Goal: Transaction & Acquisition: Purchase product/service

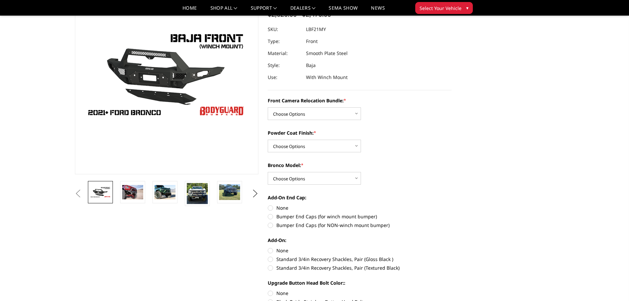
scroll to position [67, 0]
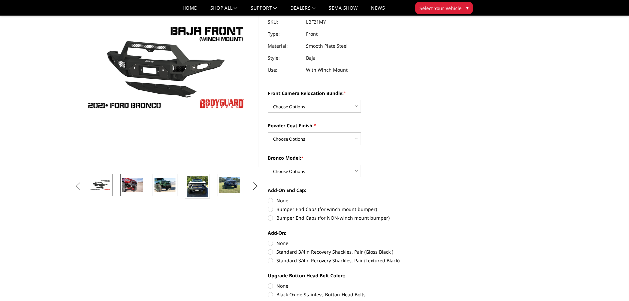
click at [136, 185] on img at bounding box center [132, 184] width 21 height 14
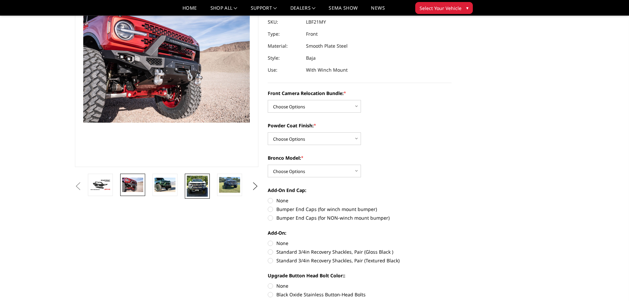
scroll to position [58, 0]
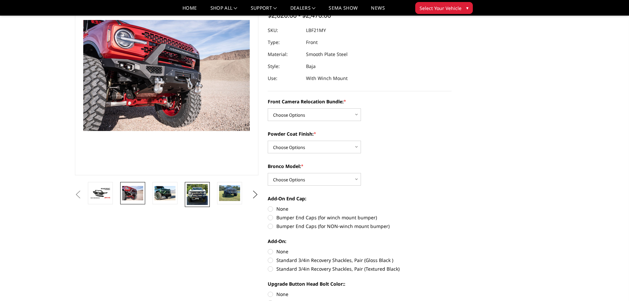
click at [197, 193] on img at bounding box center [197, 194] width 21 height 21
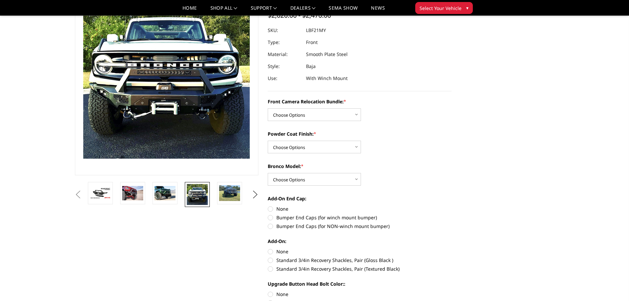
scroll to position [30, 0]
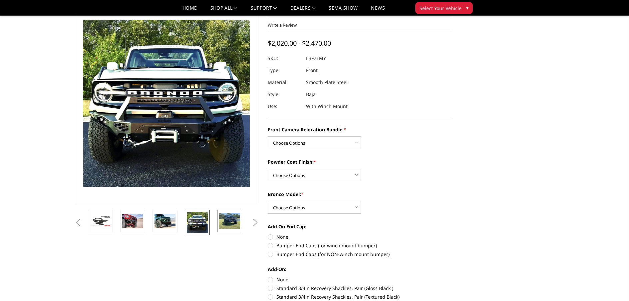
click at [228, 221] on img at bounding box center [229, 221] width 21 height 16
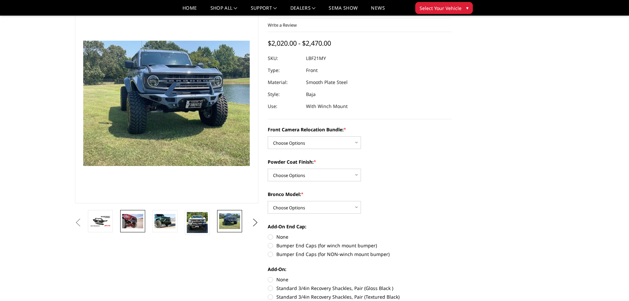
click at [131, 221] on img at bounding box center [132, 221] width 21 height 14
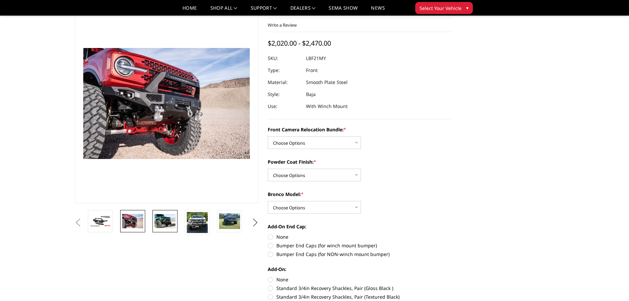
click at [165, 216] on img at bounding box center [164, 221] width 21 height 14
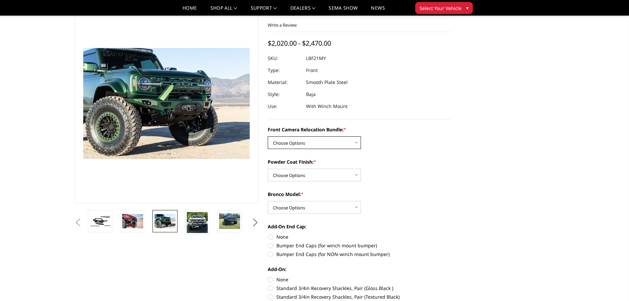
click at [349, 142] on select "Choose Options Without Front Camera Relocation With Front Camera Relocation (Ha…" at bounding box center [314, 142] width 93 height 13
select select "4016"
click at [268, 136] on select "Choose Options Without Front Camera Relocation With Front Camera Relocation (Ha…" at bounding box center [314, 142] width 93 height 13
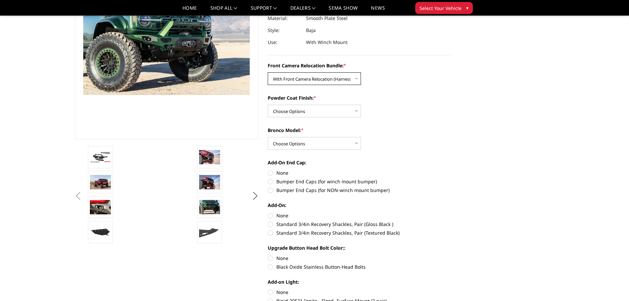
scroll to position [97, 0]
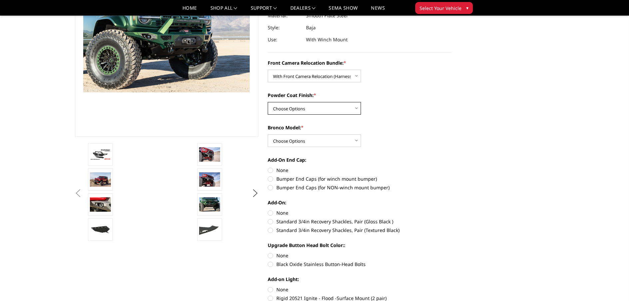
click at [349, 112] on select "Choose Options Textured Black Powder Coat Bare Metal" at bounding box center [314, 108] width 93 height 13
select select "4015"
click at [268, 102] on select "Choose Options Textured Black Powder Coat Bare Metal" at bounding box center [314, 108] width 93 height 13
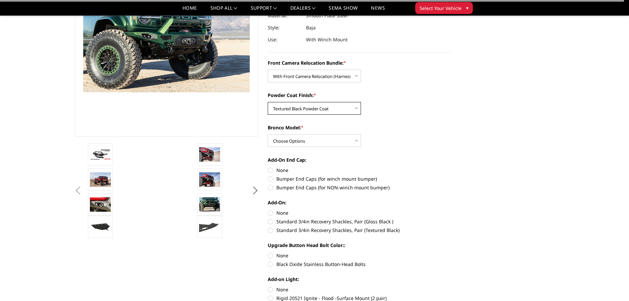
scroll to position [130, 0]
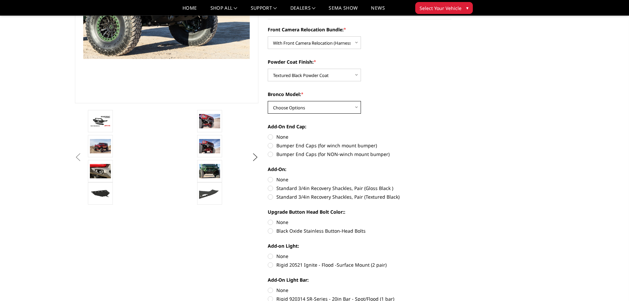
click at [345, 108] on select "Choose Options Raptor Base/Badlands/Wildtrak/etc." at bounding box center [314, 107] width 93 height 13
select select "4013"
click at [268, 101] on select "Choose Options Raptor Base/Badlands/Wildtrak/etc." at bounding box center [314, 107] width 93 height 13
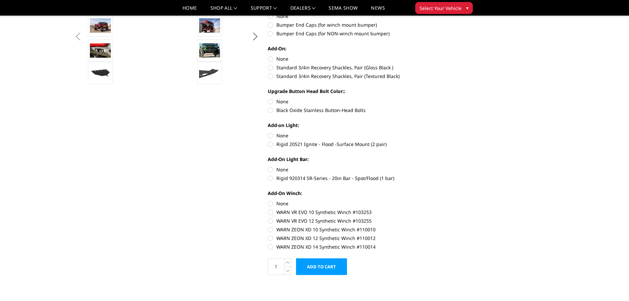
scroll to position [266, 0]
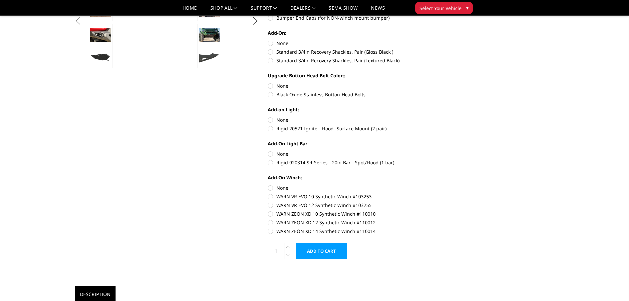
click at [273, 128] on label "Rigid 20521 Ignite - Flood -Surface Mount (2 pair)" at bounding box center [360, 128] width 184 height 7
click at [451, 117] on input "Rigid 20521 Ignite - Flood -Surface Mount (2 pair)" at bounding box center [451, 116] width 0 height 0
radio input "true"
click at [270, 164] on label "Rigid 920314 SR-Series - 20in Bar - Spot/Flood (1 bar)" at bounding box center [360, 162] width 184 height 7
click at [451, 150] on input "Rigid 920314 SR-Series - 20in Bar - Spot/Flood (1 bar)" at bounding box center [451, 150] width 0 height 0
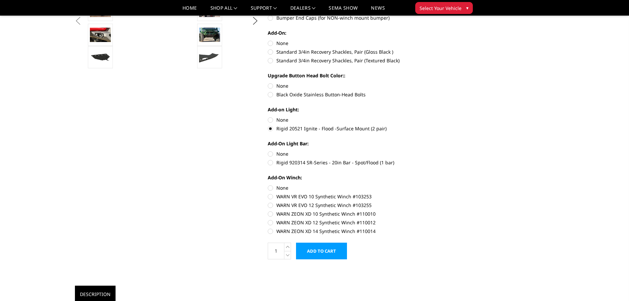
radio input "true"
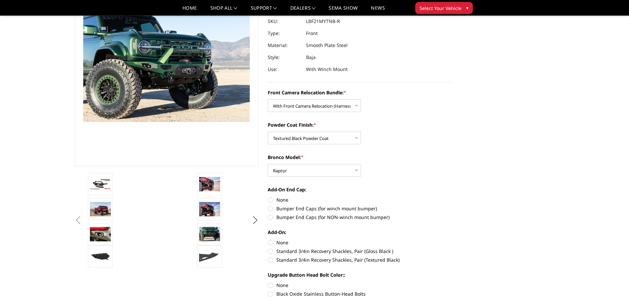
scroll to position [67, 0]
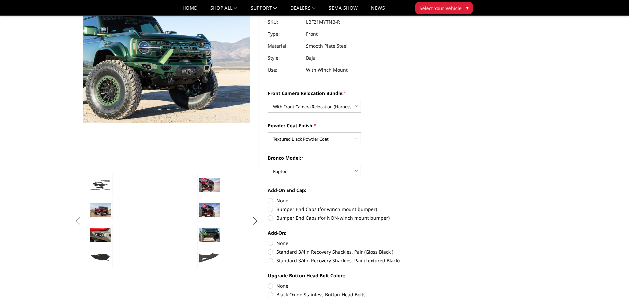
click at [272, 208] on label "Bumper End Caps (for winch mount bumper)" at bounding box center [360, 208] width 184 height 7
click at [451, 197] on input "Bumper End Caps (for winch mount bumper)" at bounding box center [451, 197] width 0 height 0
radio input "true"
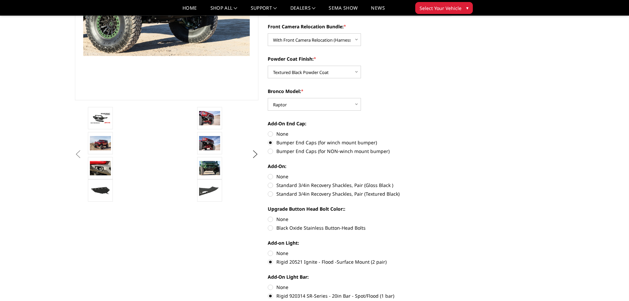
scroll to position [166, 0]
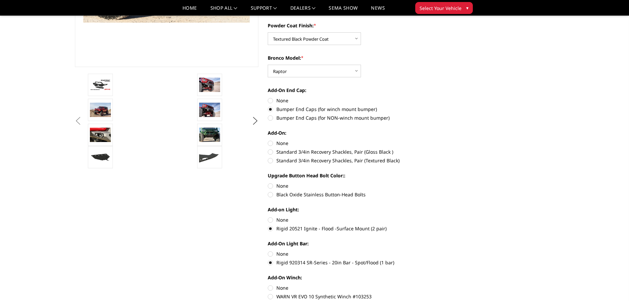
click at [272, 195] on label "Black Oxide Stainless Button-Head Bolts" at bounding box center [360, 194] width 184 height 7
click at [451, 182] on input "Black Oxide Stainless Button-Head Bolts" at bounding box center [451, 182] width 0 height 0
radio input "true"
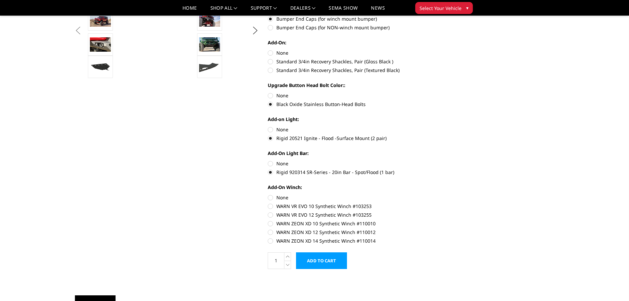
scroll to position [266, 0]
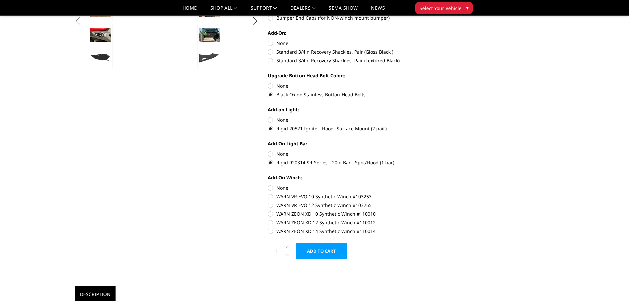
click at [270, 204] on label "WARN VR EVO 12 Synthetic Winch #103255" at bounding box center [360, 204] width 184 height 7
click at [451, 193] on input "WARN VR EVO 12 Synthetic Winch #103255" at bounding box center [451, 193] width 0 height 0
radio input "true"
click at [317, 250] on input "Add to Cart" at bounding box center [321, 250] width 51 height 17
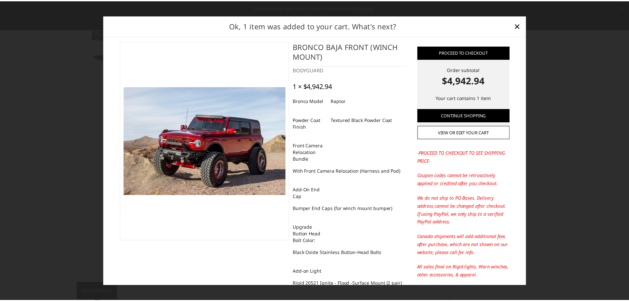
scroll to position [0, 0]
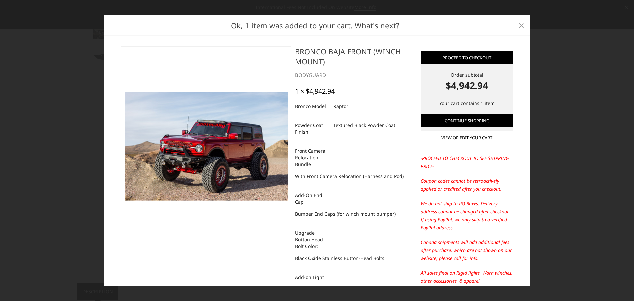
click at [522, 24] on span "×" at bounding box center [521, 25] width 6 height 14
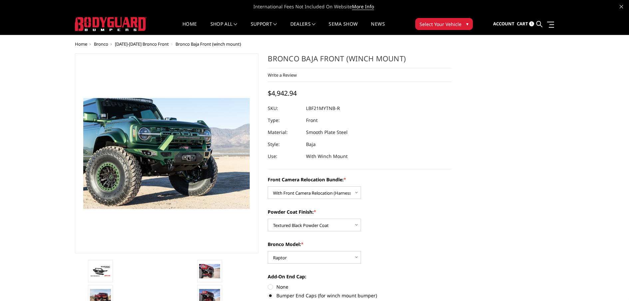
click at [530, 24] on span "1" at bounding box center [531, 23] width 5 height 5
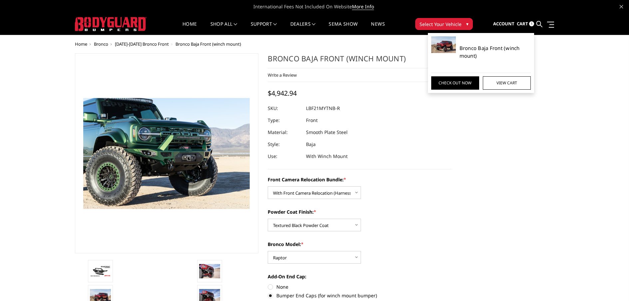
click at [474, 49] on link "Bronco Baja Front (winch mount)" at bounding box center [495, 51] width 72 height 15
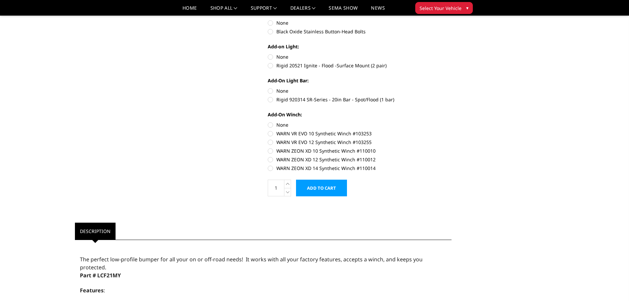
scroll to position [366, 0]
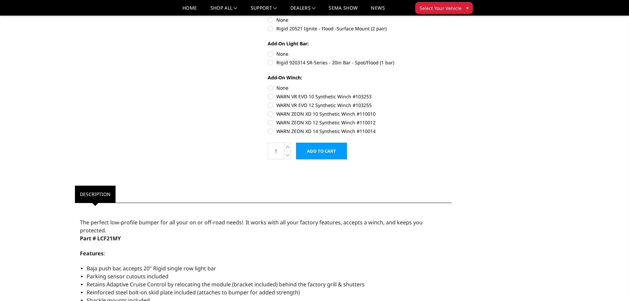
drag, startPoint x: 277, startPoint y: 105, endPoint x: 345, endPoint y: 105, distance: 68.2
click at [342, 106] on label "WARN VR EVO 12 Synthetic Winch #103255" at bounding box center [360, 105] width 184 height 7
click at [451, 93] on input "WARN VR EVO 12 Synthetic Winch #103255" at bounding box center [451, 93] width 0 height 0
radio input "true"
drag, startPoint x: 277, startPoint y: 105, endPoint x: 373, endPoint y: 104, distance: 96.2
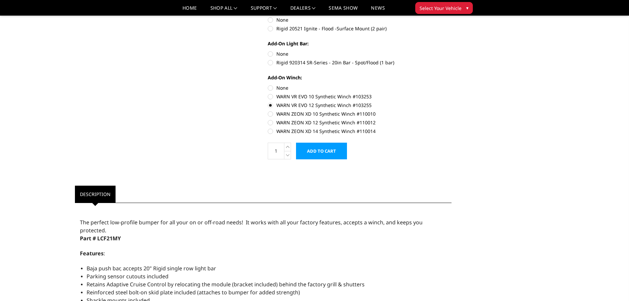
click at [373, 104] on label "WARN VR EVO 12 Synthetic Winch #103255" at bounding box center [360, 105] width 184 height 7
click at [451, 93] on input "WARN VR EVO 12 Synthetic Winch #103255" at bounding box center [451, 93] width 0 height 0
click at [272, 124] on label "WARN ZEON XD 12 Synthetic Winch #110012" at bounding box center [360, 122] width 184 height 7
click at [451, 111] on input "WARN ZEON XD 12 Synthetic Winch #110012" at bounding box center [451, 110] width 0 height 0
radio input "true"
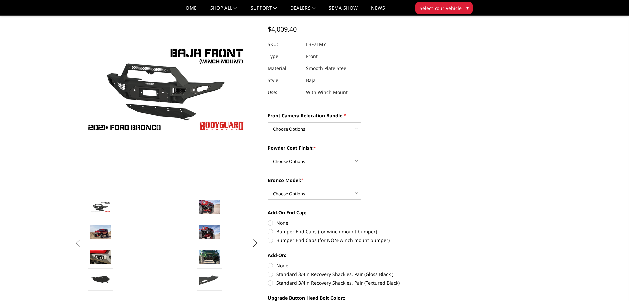
scroll to position [33, 0]
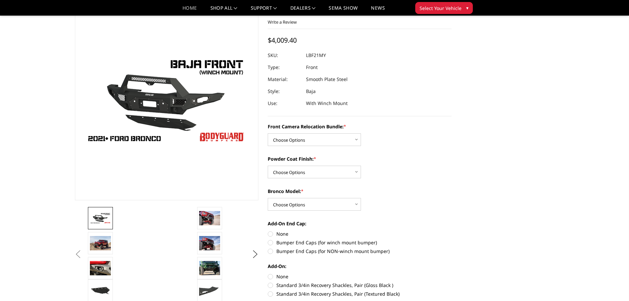
click at [189, 8] on link "Home" at bounding box center [189, 11] width 14 height 10
